Goal: Information Seeking & Learning: Find specific fact

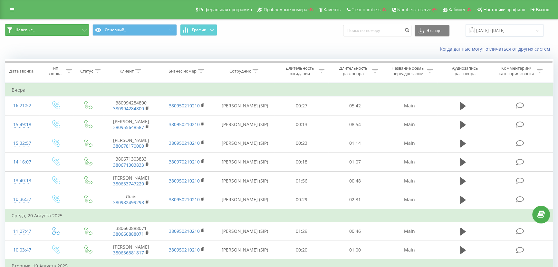
click at [64, 27] on button "Целевые_" at bounding box center [47, 30] width 84 height 12
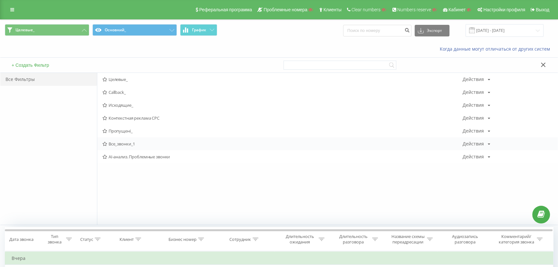
click at [122, 142] on span "Все_звонки_1" at bounding box center [282, 143] width 360 height 5
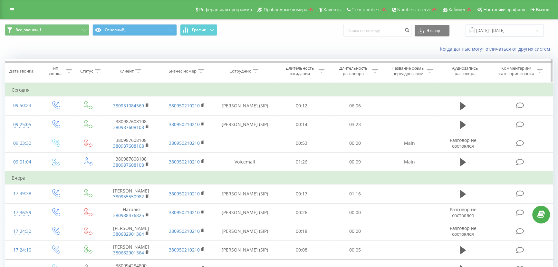
click at [205, 71] on div "Бизнес номер" at bounding box center [187, 70] width 56 height 5
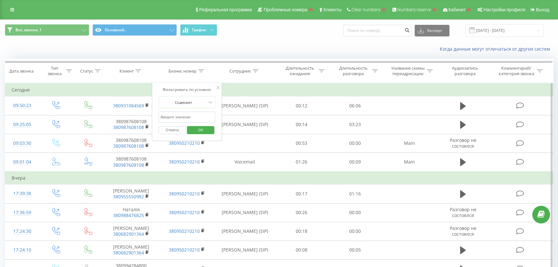
click at [177, 117] on input "text" at bounding box center [186, 116] width 57 height 11
type input "91660"
click button "OK" at bounding box center [200, 130] width 27 height 8
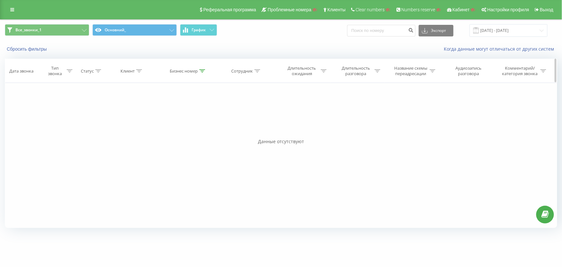
click at [196, 68] on th "Бизнес номер" at bounding box center [188, 71] width 56 height 24
click at [198, 71] on div "Бизнес номер" at bounding box center [187, 70] width 35 height 5
click at [177, 129] on button "Отмена" at bounding box center [173, 130] width 27 height 8
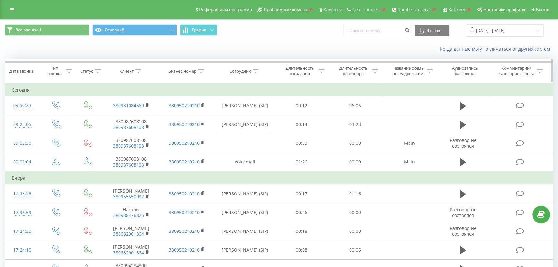
click at [137, 70] on icon at bounding box center [138, 70] width 6 height 3
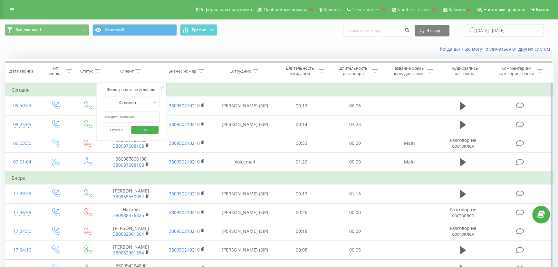
click at [126, 116] on input "text" at bounding box center [131, 116] width 57 height 11
type input "91660"
click button "OK" at bounding box center [144, 130] width 27 height 8
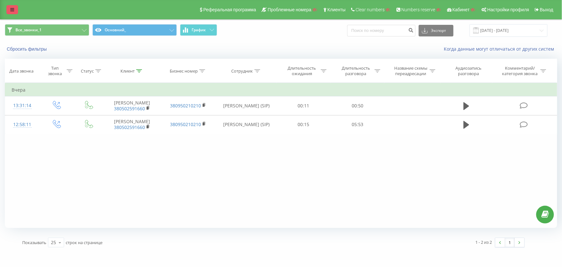
click at [16, 9] on link at bounding box center [12, 9] width 12 height 9
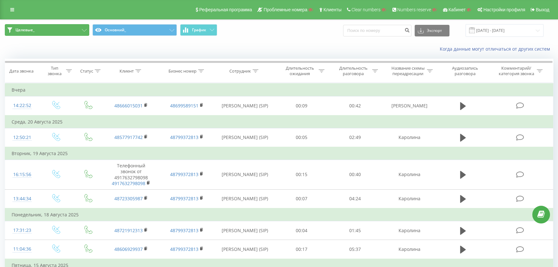
click at [49, 30] on button "Целевые_" at bounding box center [47, 30] width 84 height 12
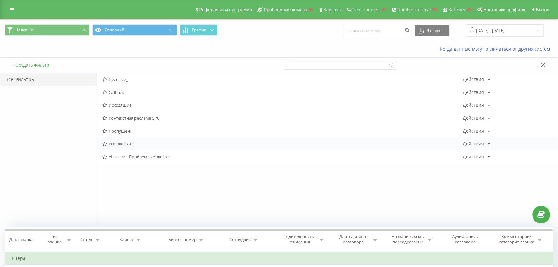
click at [118, 143] on span "Все_звонки_1" at bounding box center [282, 143] width 360 height 5
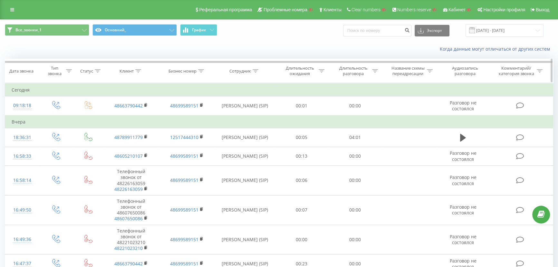
click at [138, 71] on icon at bounding box center [139, 70] width 6 height 3
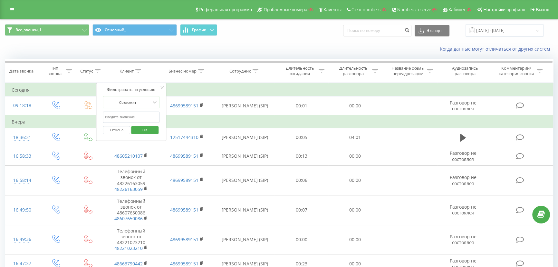
click at [114, 116] on input "text" at bounding box center [131, 116] width 57 height 11
type input "313"
click button "OK" at bounding box center [144, 130] width 27 height 8
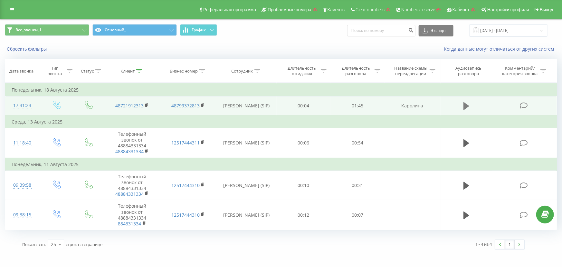
click at [462, 103] on button at bounding box center [467, 106] width 10 height 10
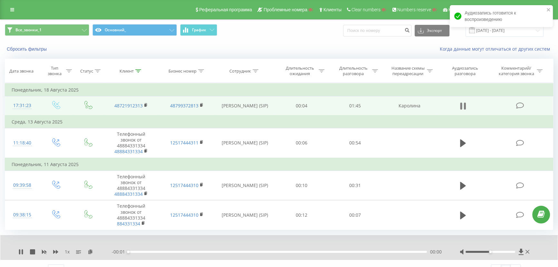
click at [463, 104] on icon at bounding box center [463, 105] width 6 height 9
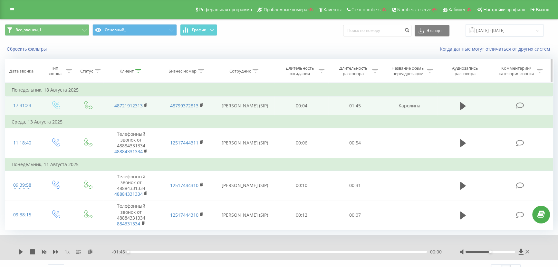
click at [138, 70] on icon at bounding box center [138, 70] width 6 height 3
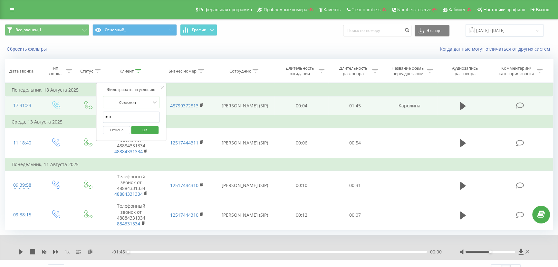
click at [116, 128] on button "Отмена" at bounding box center [116, 130] width 27 height 8
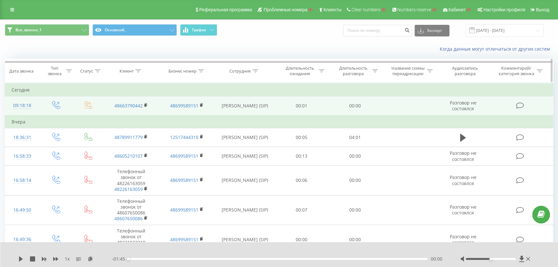
click at [184, 72] on div "Бизнес номер" at bounding box center [182, 70] width 28 height 5
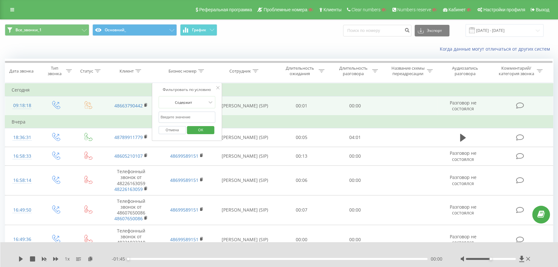
click at [178, 120] on input "text" at bounding box center [186, 116] width 57 height 11
type input "48799"
click button "OK" at bounding box center [200, 130] width 27 height 8
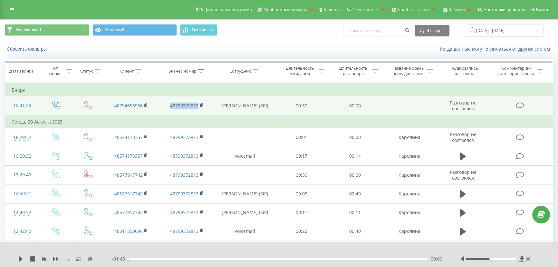
drag, startPoint x: 168, startPoint y: 106, endPoint x: 199, endPoint y: 107, distance: 31.0
click at [199, 107] on td "48799372813" at bounding box center [187, 105] width 56 height 19
copy link "48799372813"
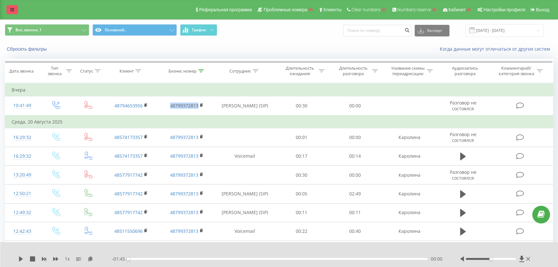
click at [16, 8] on link at bounding box center [12, 9] width 12 height 9
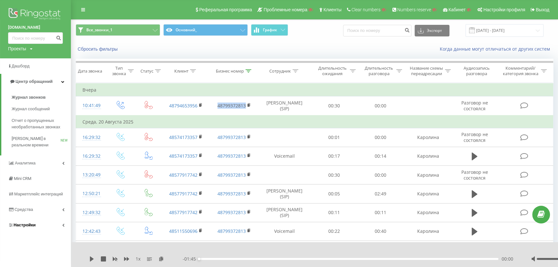
click at [20, 225] on span "Настройки" at bounding box center [25, 224] width 22 height 5
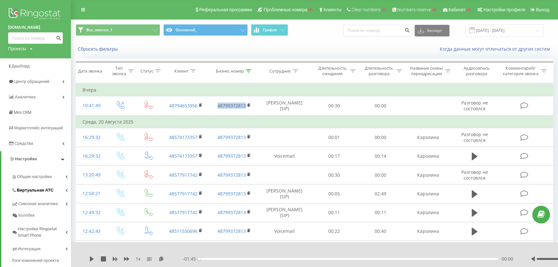
click at [27, 189] on span "Виртуальная АТС" at bounding box center [35, 190] width 37 height 6
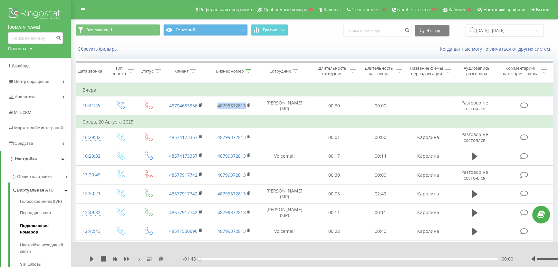
click at [29, 225] on span "Подключение номеров" at bounding box center [44, 228] width 48 height 13
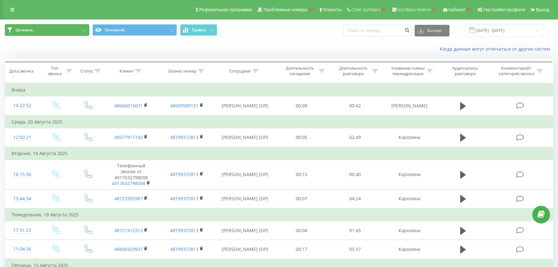
click at [56, 28] on button "Целевые_" at bounding box center [47, 30] width 84 height 12
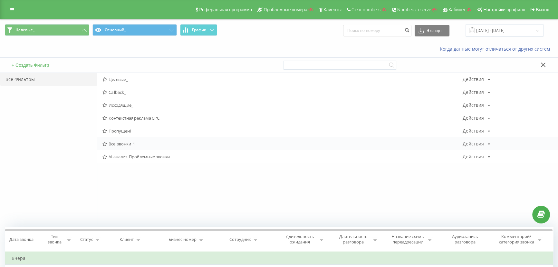
click at [126, 146] on div "Все_звонки_1 Действия Редактировать Копировать Удалить По умолчанию Поделиться" at bounding box center [327, 143] width 460 height 13
click at [128, 144] on span "Все_звонки_1" at bounding box center [282, 143] width 360 height 5
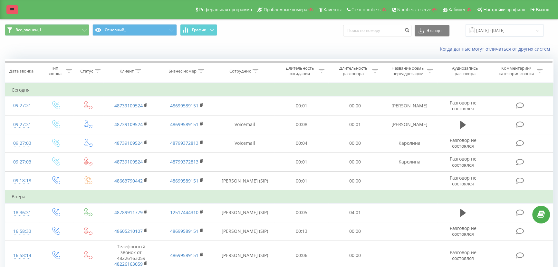
click at [10, 10] on icon at bounding box center [12, 9] width 4 height 5
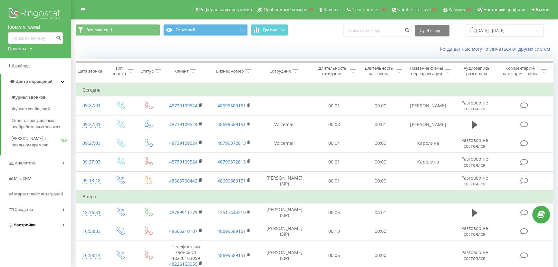
click at [26, 225] on span "Настройки" at bounding box center [25, 224] width 22 height 5
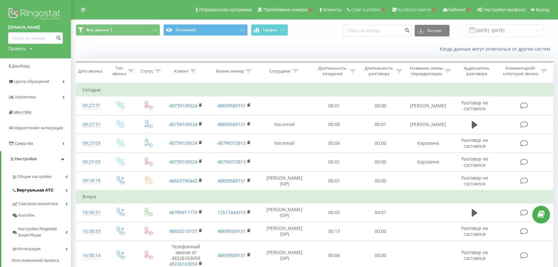
click at [27, 191] on span "Виртуальная АТС" at bounding box center [35, 190] width 37 height 6
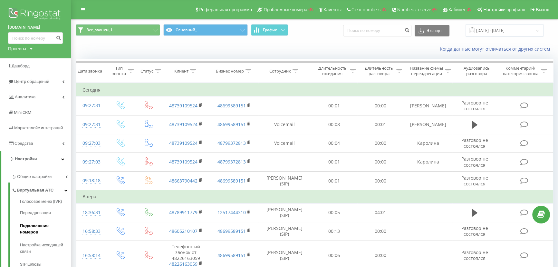
click at [24, 224] on span "Подключение номеров" at bounding box center [44, 228] width 48 height 13
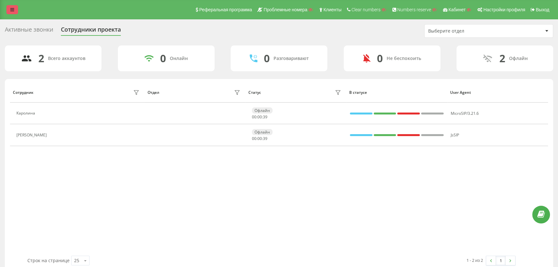
click at [12, 7] on icon at bounding box center [12, 9] width 4 height 5
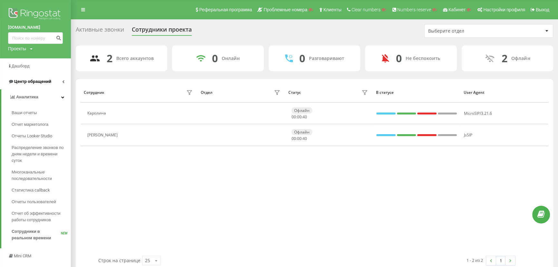
click at [35, 86] on link "Центр обращений" at bounding box center [35, 81] width 71 height 15
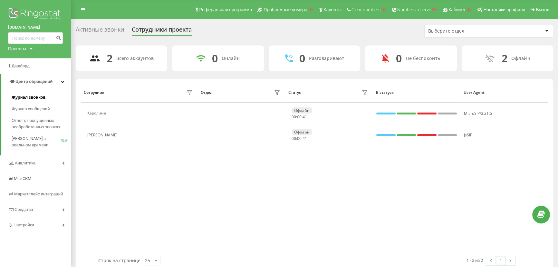
click at [27, 99] on span "Журнал звонков" at bounding box center [29, 97] width 34 height 6
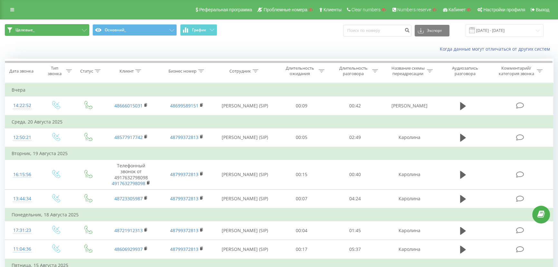
click at [53, 30] on button "Целевые_" at bounding box center [47, 30] width 84 height 12
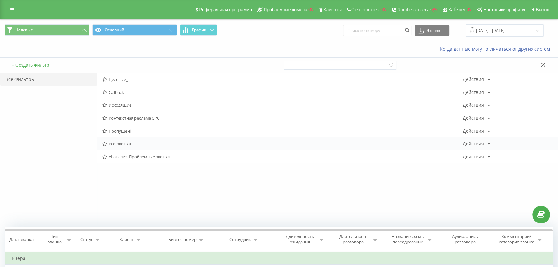
click at [116, 145] on span "Все_звонки_1" at bounding box center [282, 143] width 360 height 5
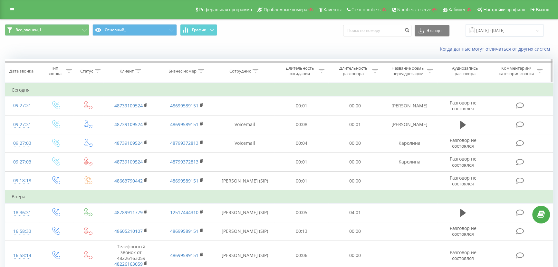
click at [137, 71] on icon at bounding box center [138, 70] width 6 height 3
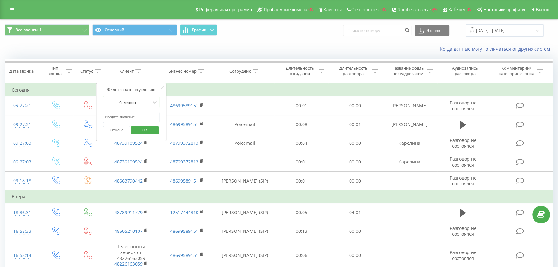
click at [124, 114] on input "text" at bounding box center [131, 116] width 57 height 11
type input "313"
click button "OK" at bounding box center [144, 130] width 27 height 8
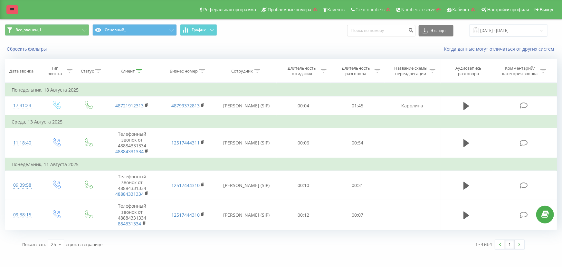
click at [11, 9] on icon at bounding box center [12, 9] width 4 height 5
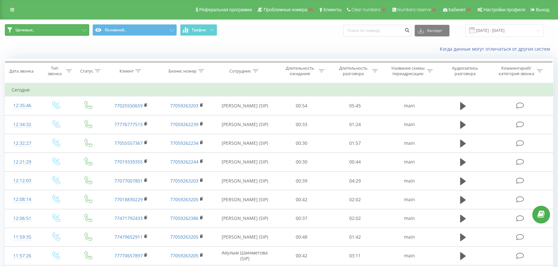
click at [57, 27] on button "Целевые_" at bounding box center [47, 30] width 84 height 12
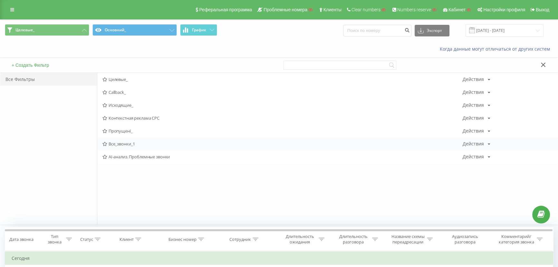
click at [118, 142] on span "Все_звонки_1" at bounding box center [282, 143] width 360 height 5
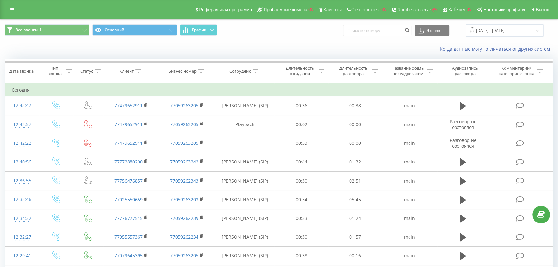
click at [558, 111] on html "internaclinic.kz Проекты Поиск Дашборд Центр обращений Журнал звонков Журнал со…" at bounding box center [279, 133] width 558 height 267
click at [491, 29] on input "22.07.2025 - 22.08.2025" at bounding box center [504, 30] width 78 height 13
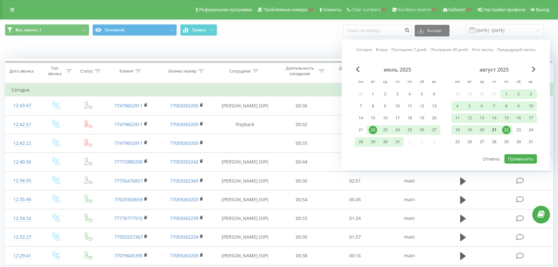
click at [495, 127] on div "21" at bounding box center [494, 130] width 8 height 8
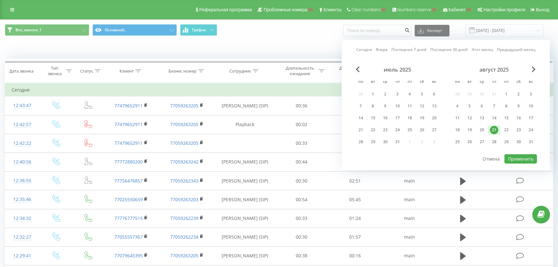
click at [495, 127] on div "21" at bounding box center [494, 130] width 8 height 8
click at [519, 154] on button "Применить" at bounding box center [520, 158] width 33 height 9
type input "21.08.2025 - 21.08.2025"
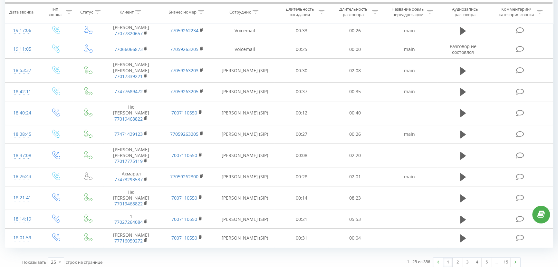
scroll to position [383, 0]
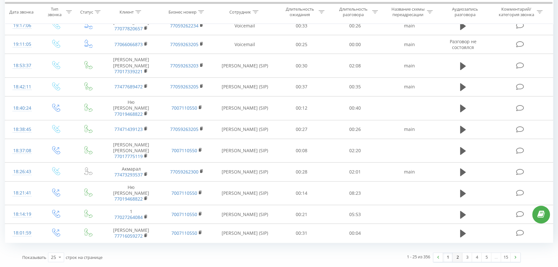
click at [458, 256] on link "2" at bounding box center [458, 257] width 10 height 9
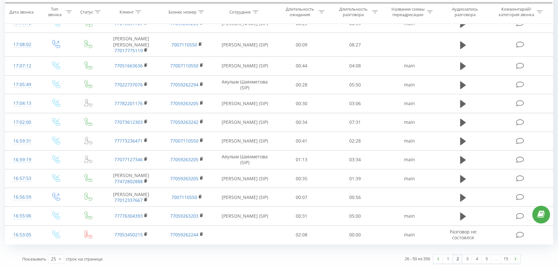
scroll to position [381, 0]
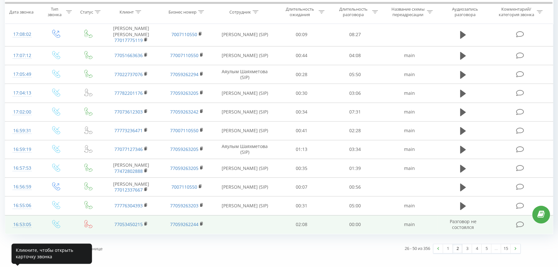
click at [19, 230] on div "16:53:05" at bounding box center [22, 224] width 21 height 13
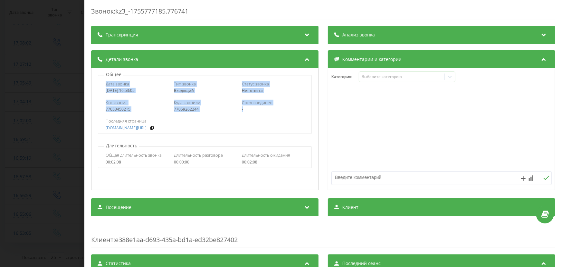
drag, startPoint x: 102, startPoint y: 83, endPoint x: 263, endPoint y: 110, distance: 162.8
click at [263, 110] on div "Дата звонка 2025-08-21 16:53:05 Тип звонка Входящий Статус звонка Нет ответа Кт…" at bounding box center [205, 104] width 214 height 59
copy div "Дата звонка 2025-08-21 16:53:05 Тип звонка Входящий Статус звонка Нет ответа Кт…"
click at [45, 129] on div "Звонок : kz3_-1755777185.776741 Транскрипция Для анализа AI будущих звонков нас…" at bounding box center [281, 133] width 562 height 267
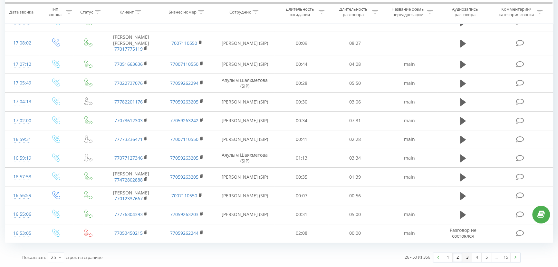
click at [466, 258] on link "3" at bounding box center [467, 257] width 10 height 9
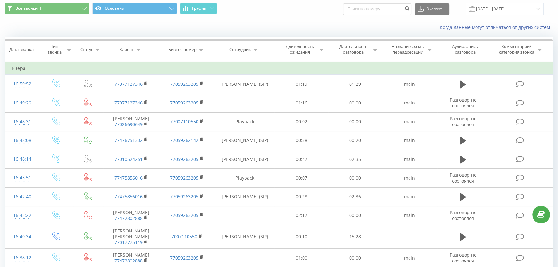
scroll to position [16, 0]
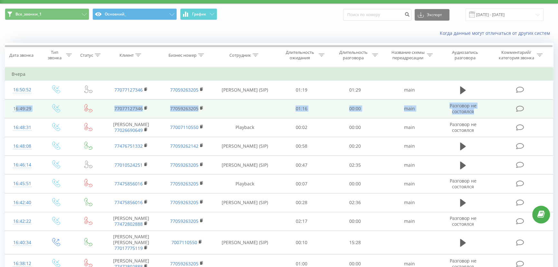
drag, startPoint x: 9, startPoint y: 107, endPoint x: 531, endPoint y: 113, distance: 522.2
click at [531, 113] on tr "16:49:29 77077127346 77059263205 01:16 00:00 main Разговор не состоялся" at bounding box center [279, 108] width 548 height 19
copy tr "16:49:29 77077127346 77059263205 01:16 00:00 main Разговор не состоялся"
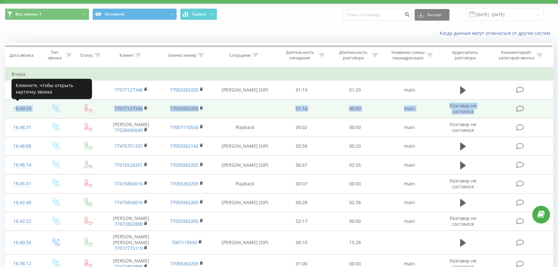
click at [20, 108] on div "16:49:29" at bounding box center [22, 108] width 21 height 13
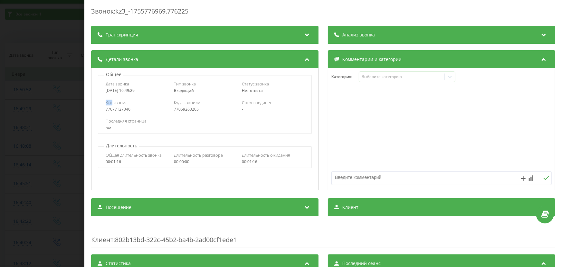
drag, startPoint x: 103, startPoint y: 101, endPoint x: 112, endPoint y: 105, distance: 9.9
click at [112, 105] on div "Кто звонил 77077127346 Куда звонили 77059263205 С кем соединен -" at bounding box center [204, 105] width 213 height 19
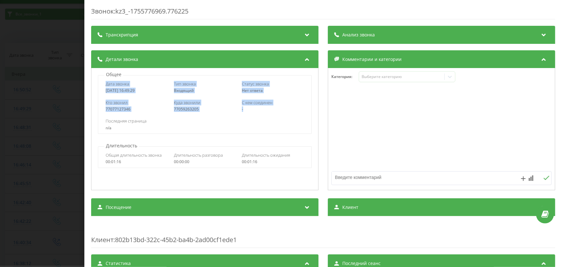
drag, startPoint x: 100, startPoint y: 80, endPoint x: 256, endPoint y: 111, distance: 158.9
click at [256, 110] on div "Дата звонка 2025-08-21 16:49:29 Тип звонка Входящий Статус звонка Нет ответа Кт…" at bounding box center [205, 104] width 214 height 59
copy div "Дата звонка 2025-08-21 16:49:29 Тип звонка Входящий Статус звонка Нет ответа Кт…"
click at [62, 155] on div "Звонок : kz3_-1755776969.776225 Транскрипция Для анализа AI будущих звонков нас…" at bounding box center [281, 133] width 562 height 267
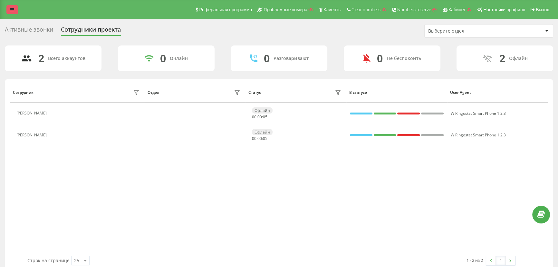
click at [13, 10] on icon at bounding box center [12, 9] width 4 height 5
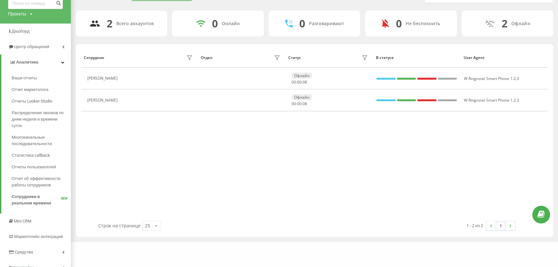
scroll to position [59, 0]
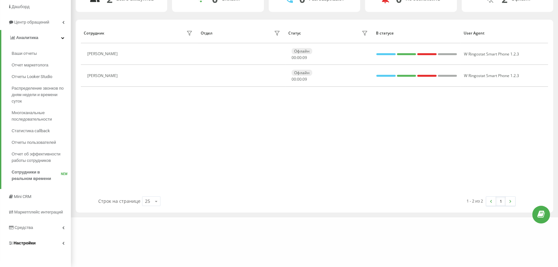
click at [25, 242] on span "Настройки" at bounding box center [25, 242] width 22 height 5
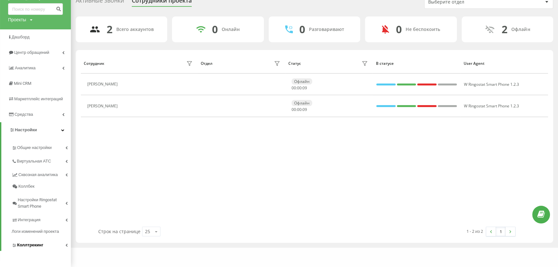
scroll to position [29, 0]
click at [28, 163] on span "Виртуальная АТС" at bounding box center [35, 161] width 37 height 6
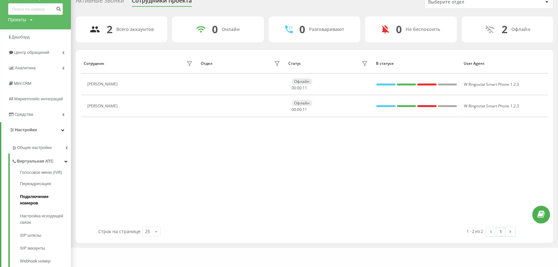
click at [29, 200] on link "Подключение номеров" at bounding box center [45, 199] width 51 height 19
